Goal: Transaction & Acquisition: Book appointment/travel/reservation

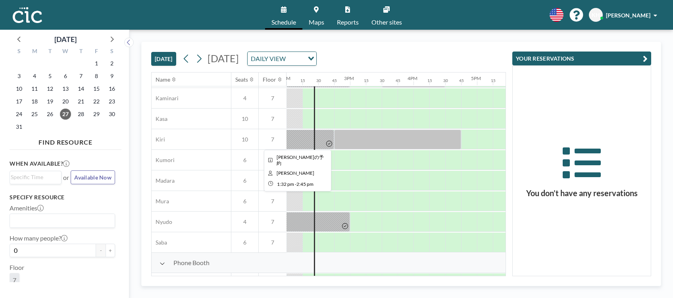
scroll to position [29, 889]
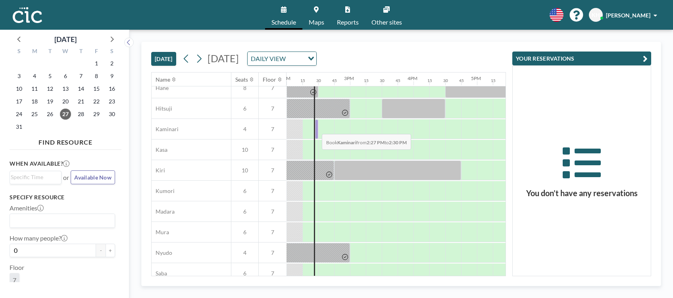
click at [316, 128] on div at bounding box center [316, 129] width 3 height 20
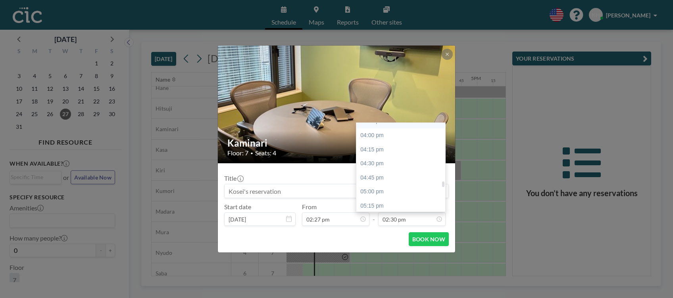
scroll to position [899, 0]
click at [387, 167] on div "04:30 pm" at bounding box center [403, 164] width 94 height 14
type input "04:30 pm"
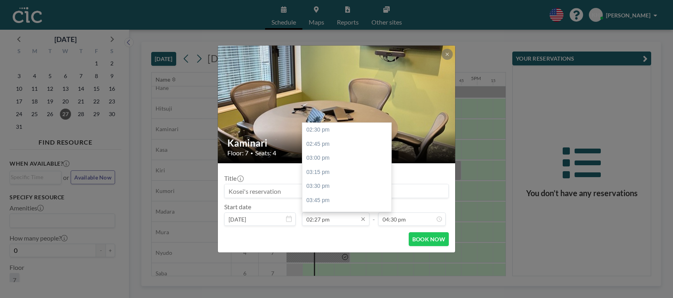
click at [333, 219] on input "02:27 pm" at bounding box center [335, 219] width 67 height 13
click at [331, 127] on div "02:30 pm" at bounding box center [349, 130] width 94 height 14
type input "02:30 pm"
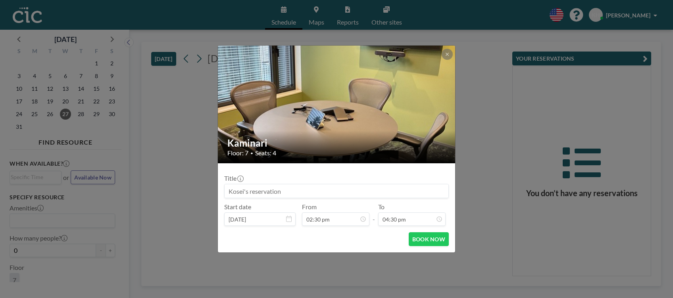
scroll to position [0, 0]
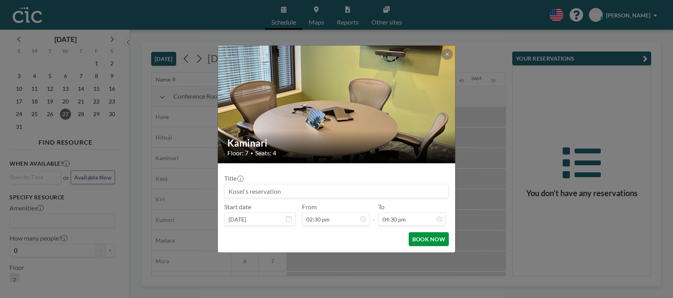
click at [425, 244] on button "BOOK NOW" at bounding box center [429, 240] width 40 height 14
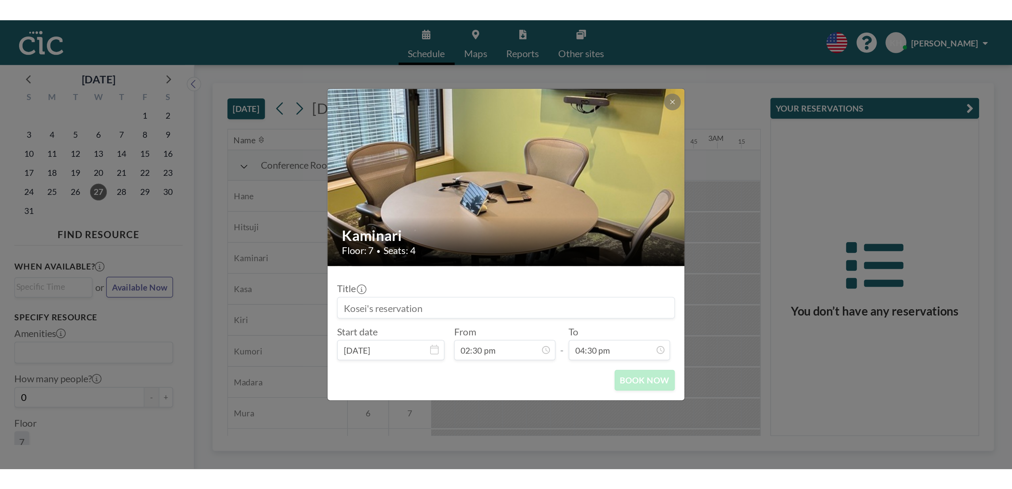
scroll to position [0, 905]
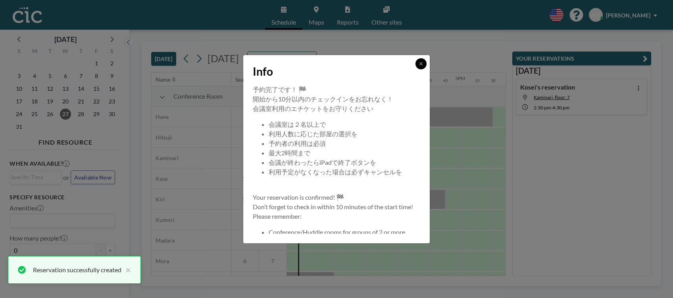
click at [417, 62] on button at bounding box center [421, 63] width 11 height 11
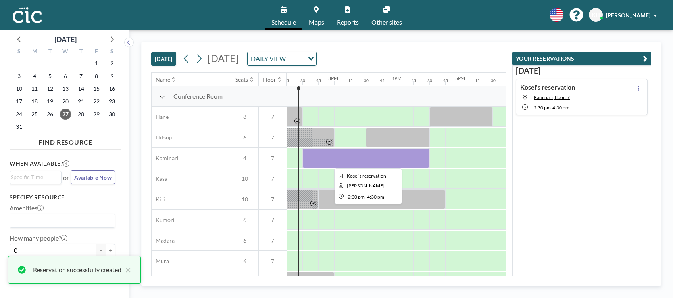
click at [342, 155] on div at bounding box center [365, 158] width 127 height 20
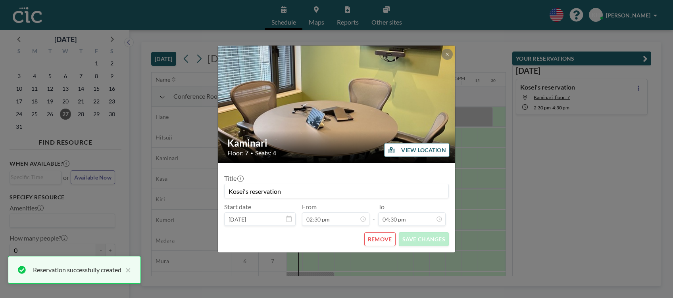
click at [589, 137] on div "Kaminari Floor: 7 • Seats: 4 VIEW LOCATION Title Kosei's reservation Start date…" at bounding box center [336, 149] width 673 height 298
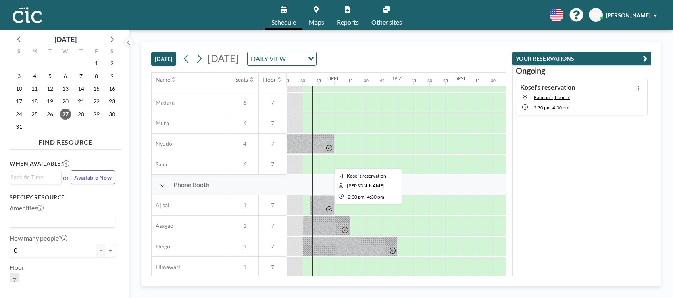
scroll to position [139, 905]
